Goal: Check status: Check status

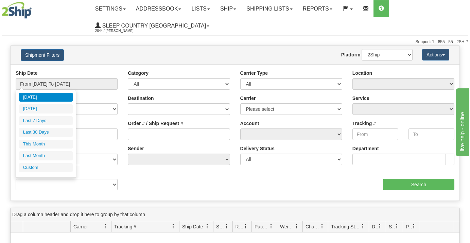
click at [41, 126] on ul "[DATE] [DATE] Last 7 Days Last 30 Days This Month Last Month Custom" at bounding box center [46, 133] width 54 height 80
click at [44, 121] on li "Last 7 Days" at bounding box center [46, 120] width 54 height 9
type input "From [DATE] To [DATE]"
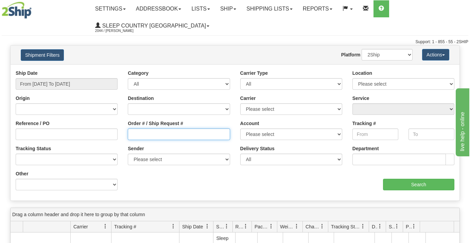
click at [135, 130] on input "Order # / Ship Request #" at bounding box center [179, 135] width 102 height 12
paste input "9000I152094"
type input "9000I152094"
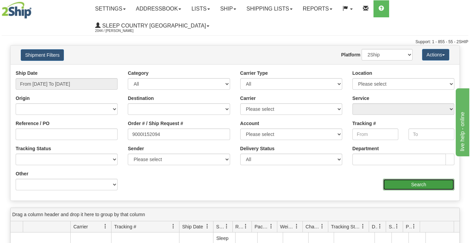
click at [410, 180] on input "Search" at bounding box center [418, 185] width 71 height 12
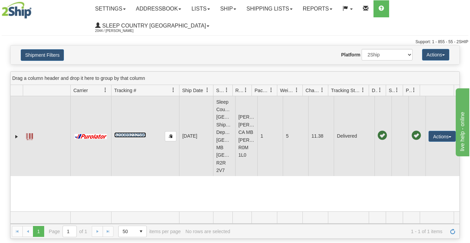
click at [125, 132] on link "520089232596" at bounding box center [130, 134] width 32 height 5
